Goal: Task Accomplishment & Management: Manage account settings

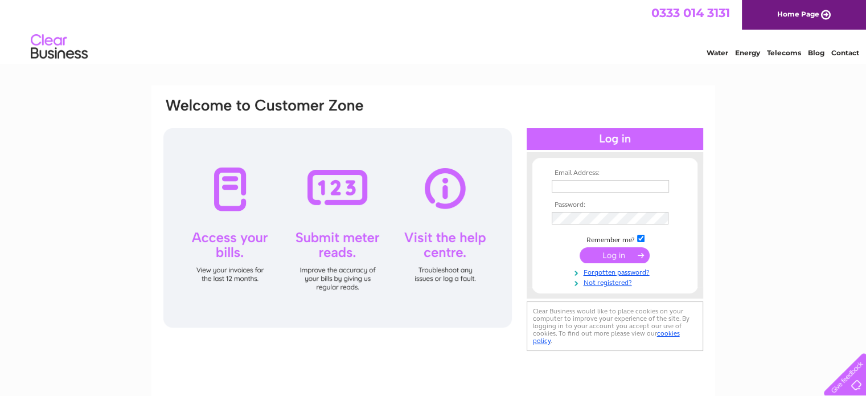
type input "millstreamanimalshelter@live.co.uk"
click at [606, 257] on input "submit" at bounding box center [615, 255] width 70 height 16
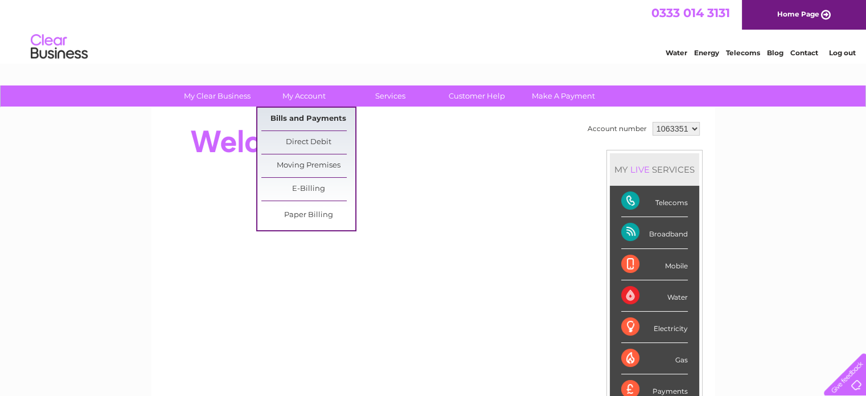
click at [307, 118] on link "Bills and Payments" at bounding box center [308, 119] width 94 height 23
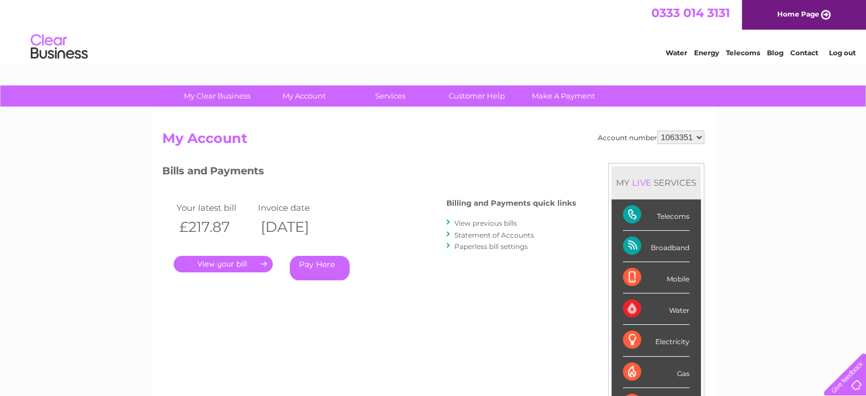
click at [237, 266] on link "." at bounding box center [223, 264] width 99 height 17
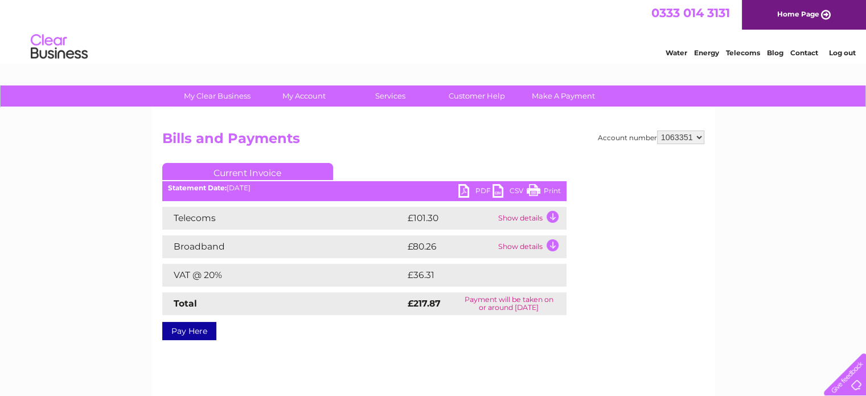
click at [467, 190] on link "PDF" at bounding box center [475, 192] width 34 height 17
